Goal: Find contact information: Find contact information

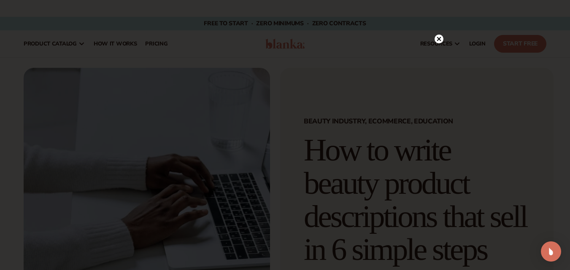
click at [439, 37] on circle at bounding box center [438, 39] width 9 height 9
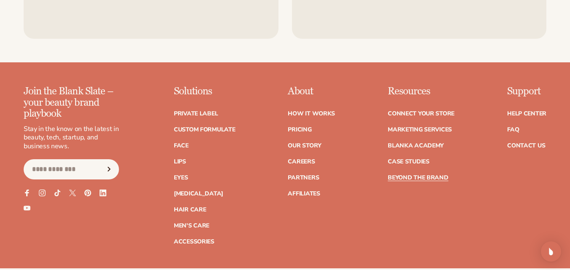
scroll to position [4929, 0]
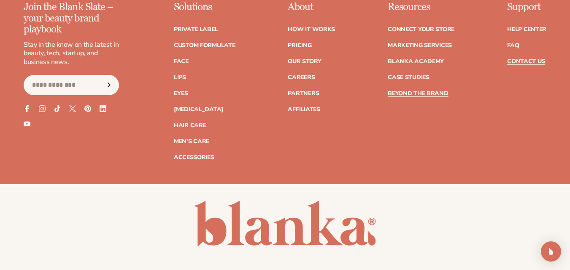
click at [524, 65] on link "Contact Us" at bounding box center [526, 62] width 38 height 6
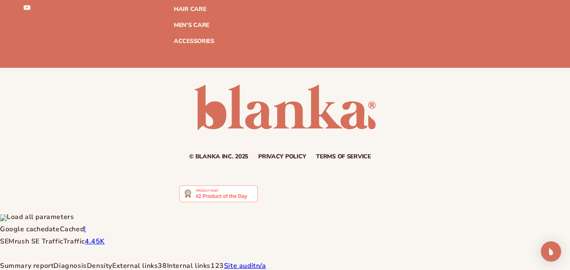
click at [279, 160] on link "Privacy policy" at bounding box center [282, 157] width 48 height 6
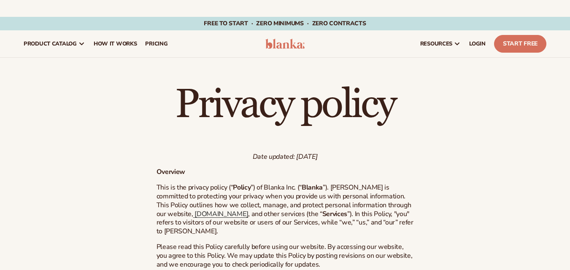
scroll to position [2145, 0]
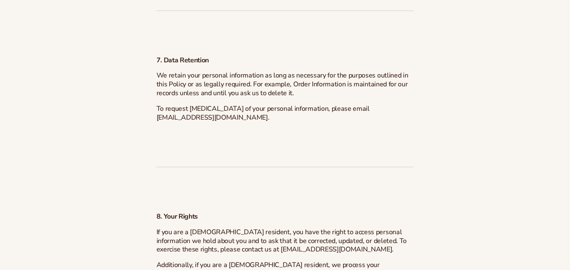
click at [234, 122] on span "To request deletion of your personal information, please email hello@blankabran…" at bounding box center [262, 113] width 213 height 18
drag, startPoint x: 157, startPoint y: 137, endPoint x: 232, endPoint y: 139, distance: 75.5
copy span "hello@blankabrand.com"
